Goal: Transaction & Acquisition: Purchase product/service

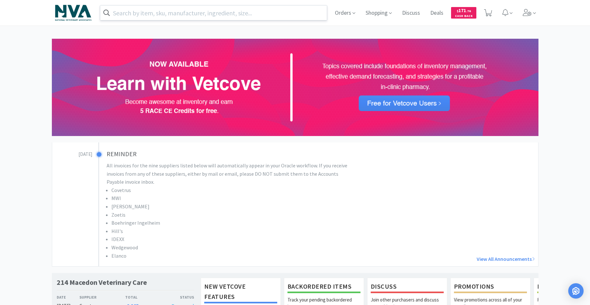
click at [204, 13] on input "text" at bounding box center [213, 12] width 227 height 15
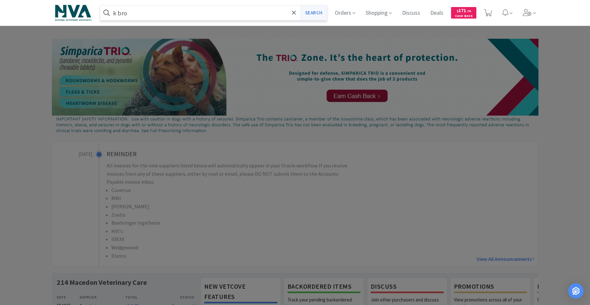
type input "k bro"
click at [312, 13] on button "Search" at bounding box center [313, 12] width 27 height 15
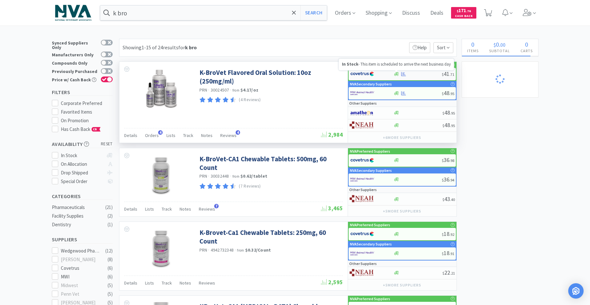
click at [397, 75] on icon at bounding box center [396, 74] width 5 height 4
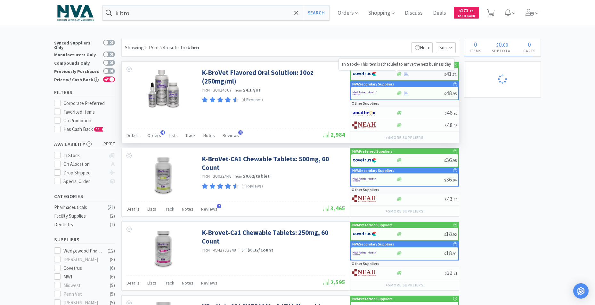
select select "1"
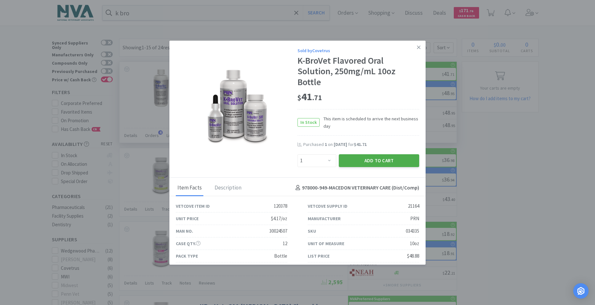
click at [362, 160] on button "Add to Cart" at bounding box center [379, 160] width 80 height 13
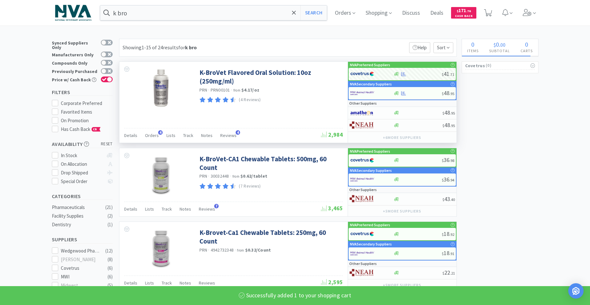
select select "1"
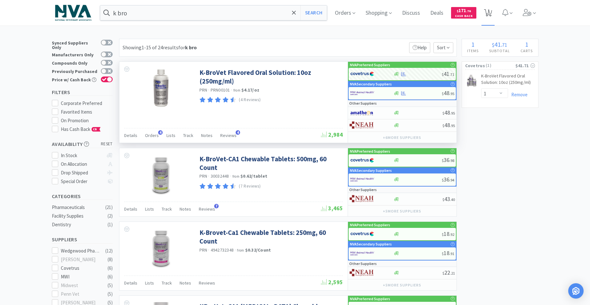
click at [490, 13] on span "1" at bounding box center [489, 11] width 2 height 26
select select "1"
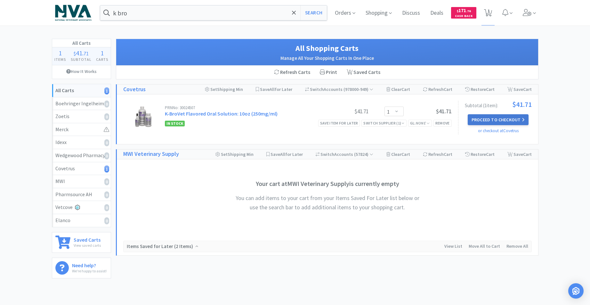
click at [498, 120] on button "Proceed to Checkout" at bounding box center [498, 119] width 61 height 11
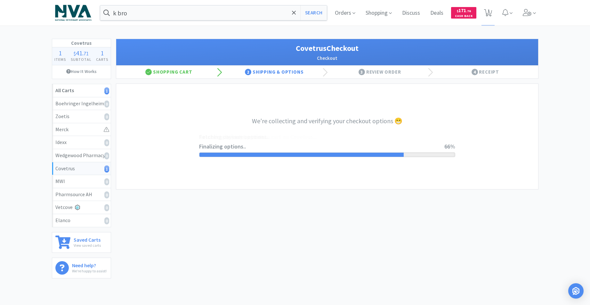
select select "ACCOUNT"
select select "cvt-standard-net"
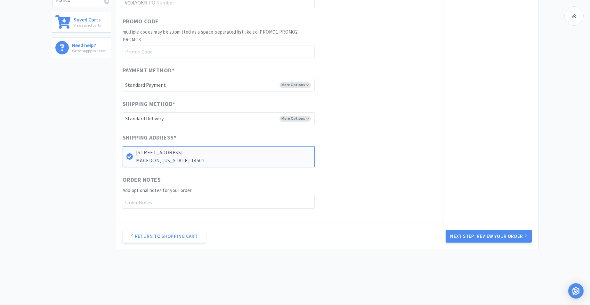
scroll to position [230, 0]
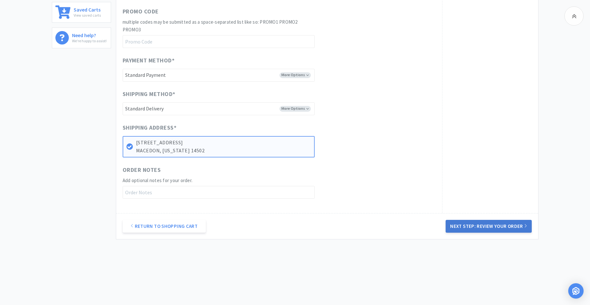
click at [498, 227] on button "Next Step: Review Your Order" at bounding box center [489, 226] width 86 height 13
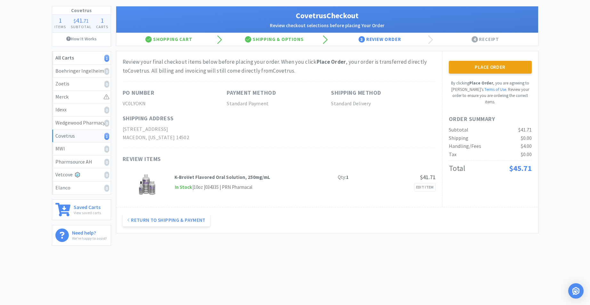
scroll to position [0, 0]
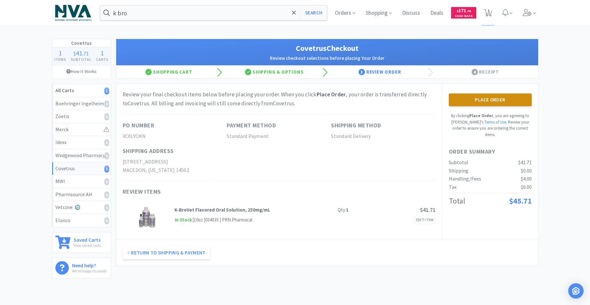
click at [492, 99] on button "Place Order" at bounding box center [490, 100] width 83 height 13
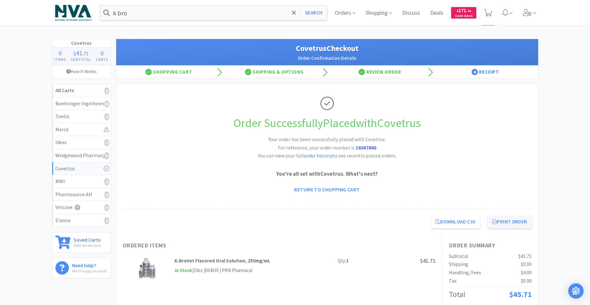
click at [516, 222] on button "Print Order" at bounding box center [510, 222] width 44 height 13
